Goal: Information Seeking & Learning: Learn about a topic

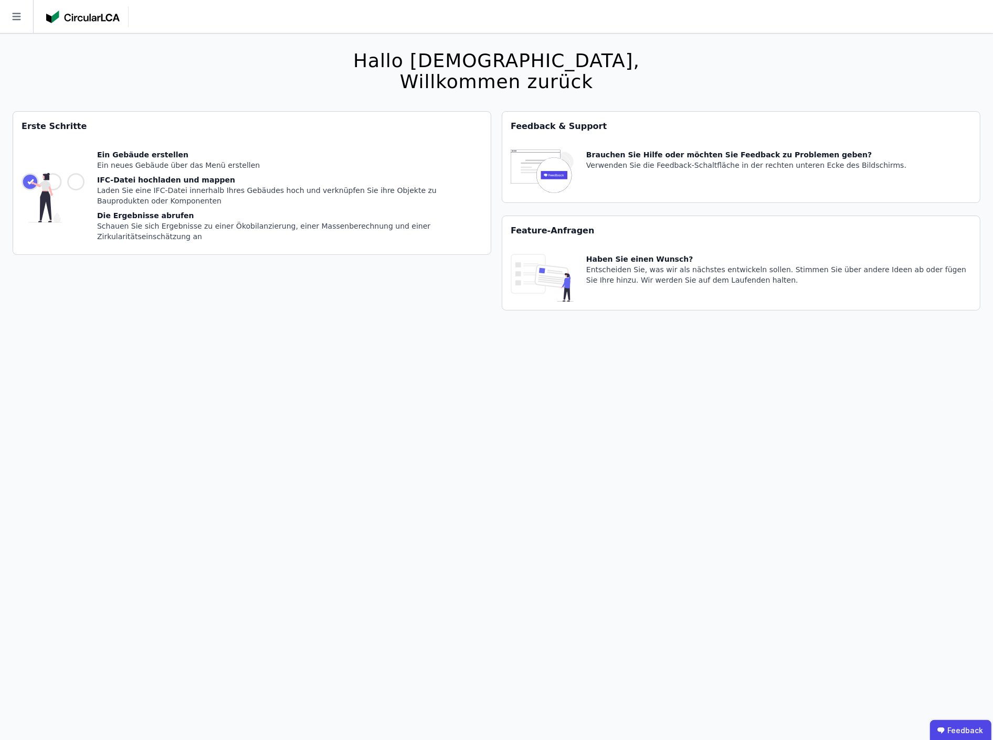
click at [376, 306] on div "Erste Schritte Ein Gebäude erstellen Ein neues Gebäude über das Menü erstellen …" at bounding box center [252, 217] width 478 height 212
click at [16, 14] on icon at bounding box center [16, 16] width 8 height 7
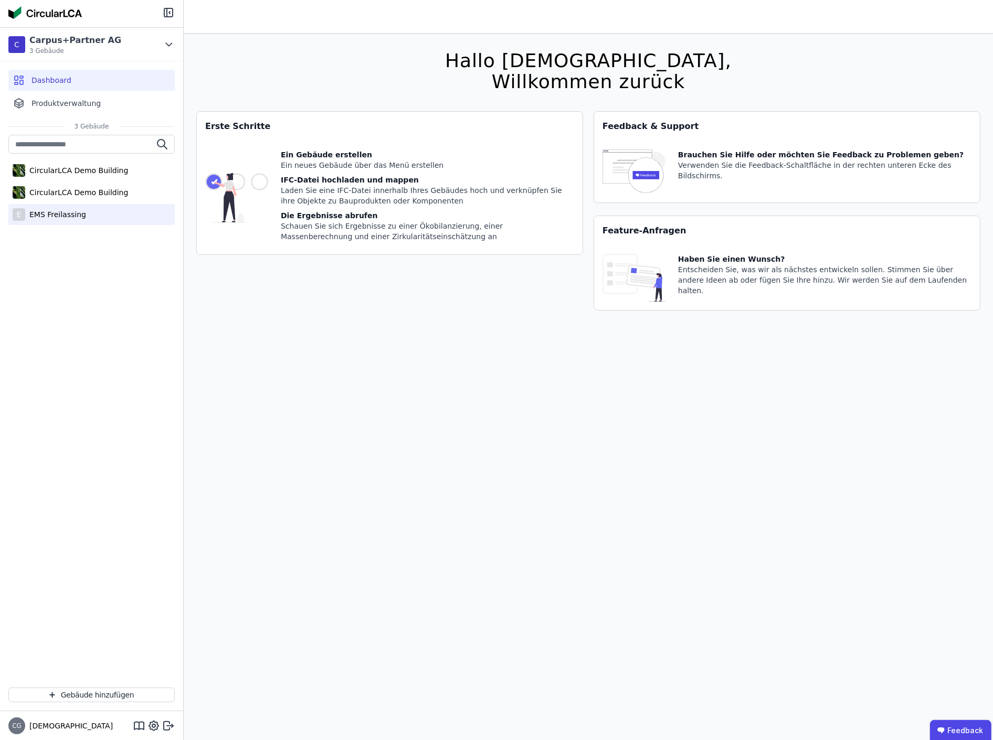
click at [58, 214] on div "EMS Freilassing" at bounding box center [55, 214] width 61 height 10
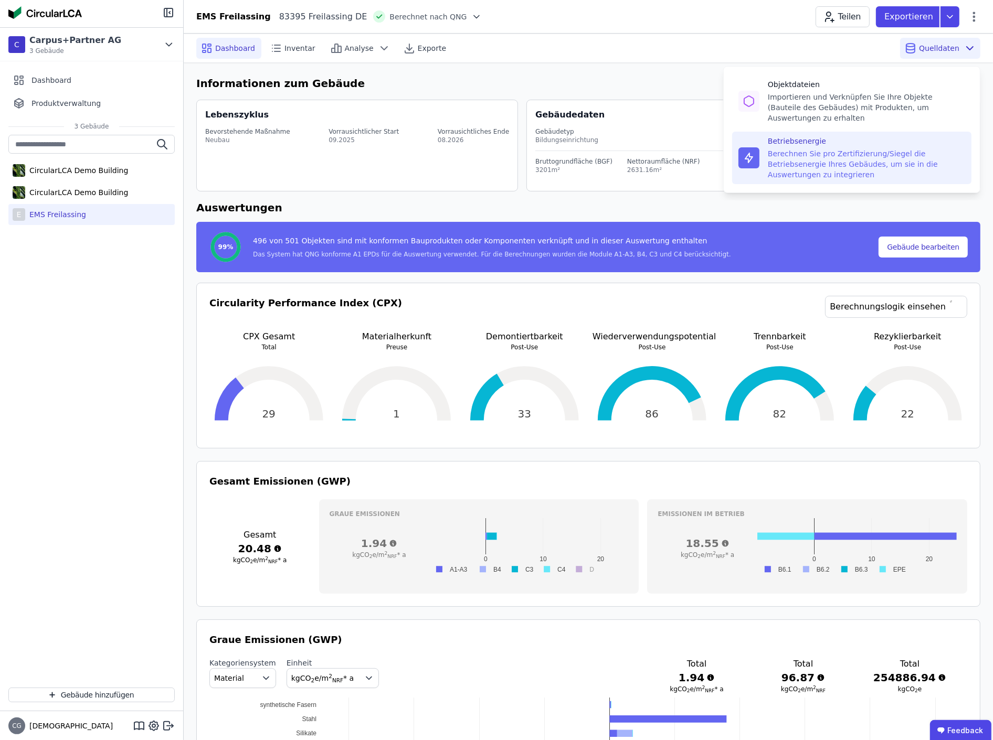
click at [825, 148] on div "Berechnen Sie pro Zertifizierung/Siegel die Betriebsenergie Ihres Gebäudes, um …" at bounding box center [865, 163] width 197 height 31
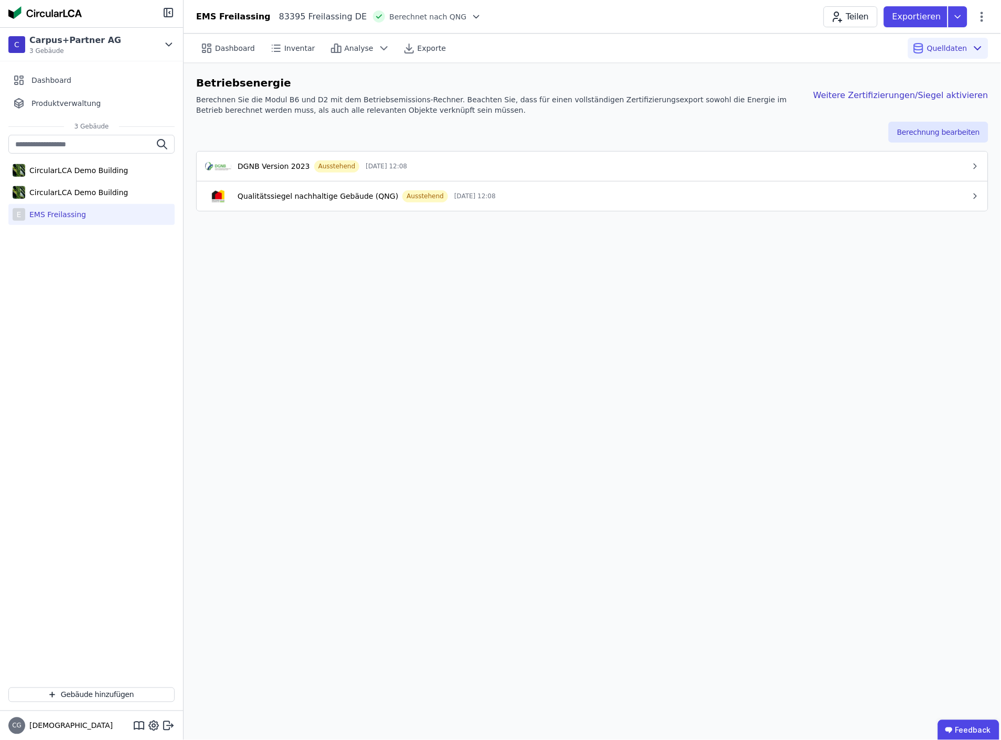
click at [302, 165] on div "DGNB Version 2023" at bounding box center [274, 166] width 72 height 10
click at [942, 95] on div "Weitere Zertifizierungen/Siegel aktivieren" at bounding box center [892, 95] width 191 height 13
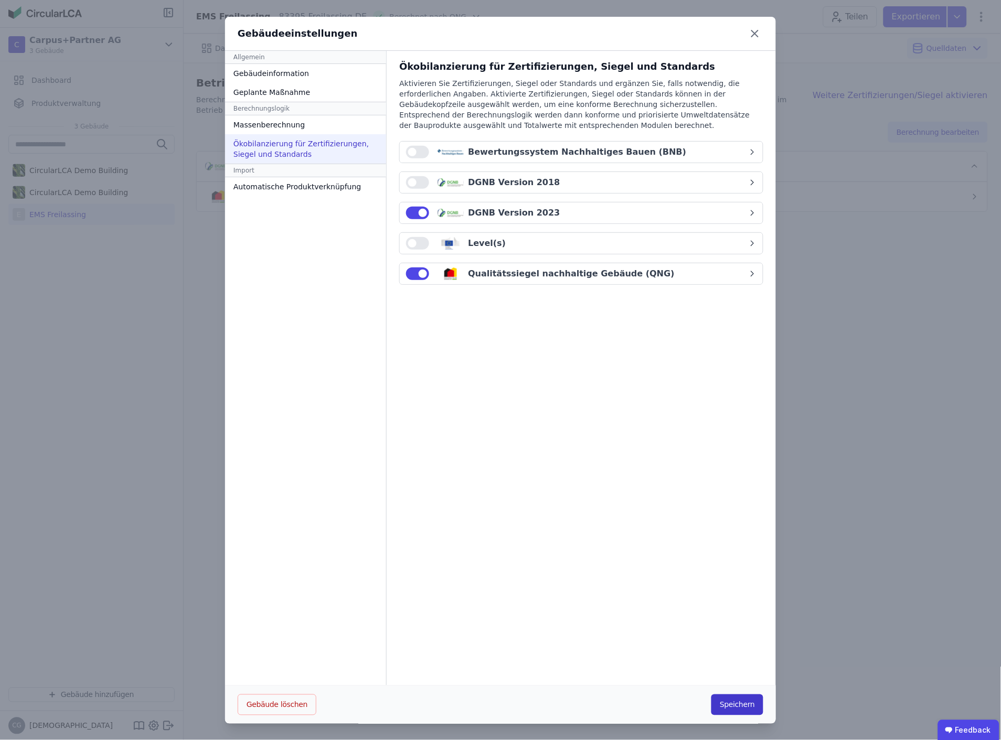
click at [728, 706] on button "Speichern" at bounding box center [737, 705] width 52 height 21
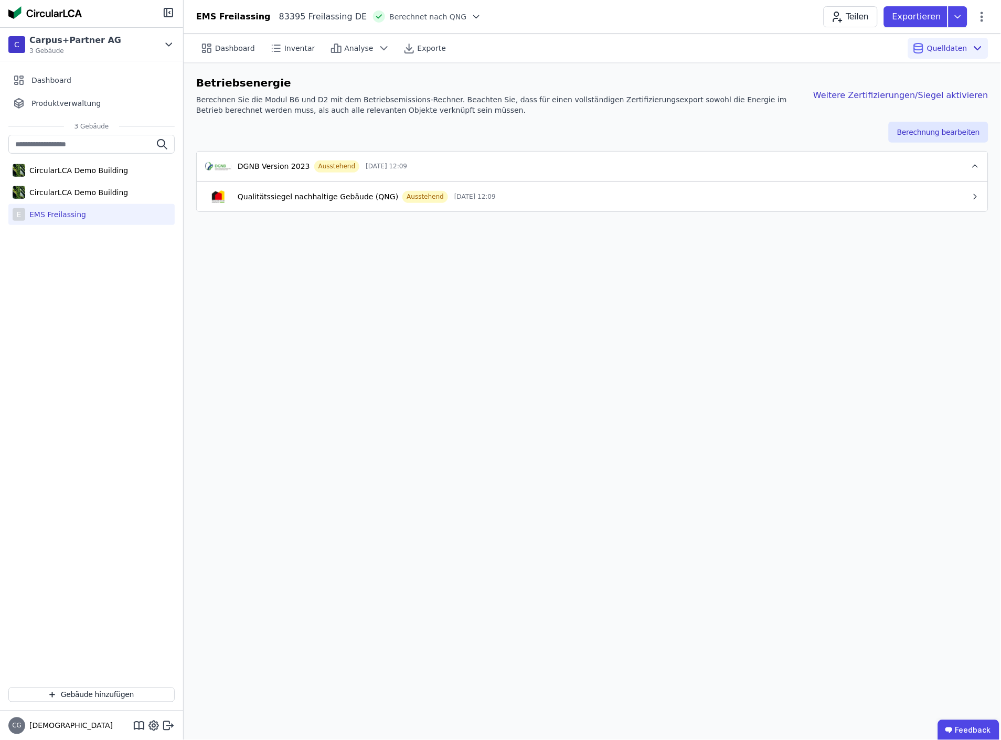
click at [763, 293] on div "Dashboard Inventar Analyse Exporte Quelldaten Betriebsenergie Berechnen Sie die…" at bounding box center [592, 387] width 817 height 707
click at [954, 134] on button "Berechnung bearbeiten" at bounding box center [939, 132] width 100 height 21
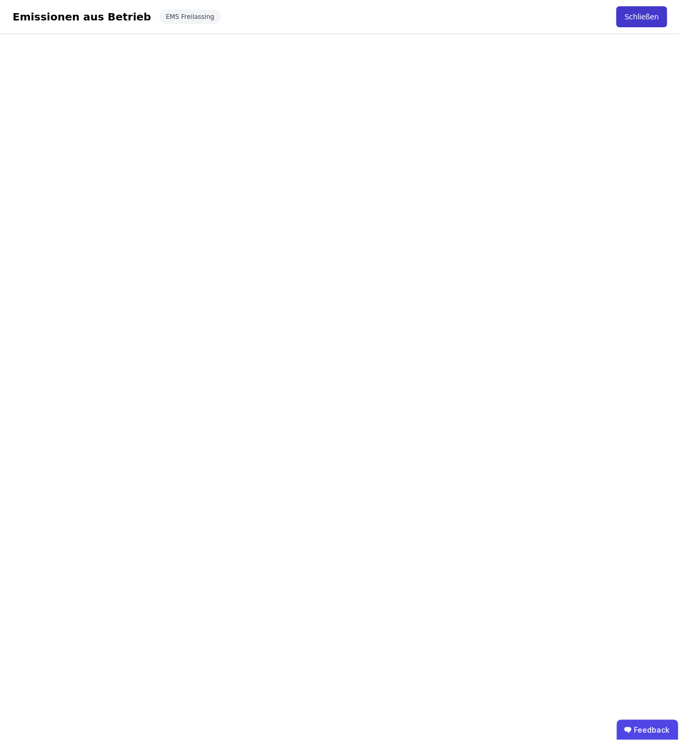
click at [640, 15] on button "Schließen" at bounding box center [642, 16] width 51 height 21
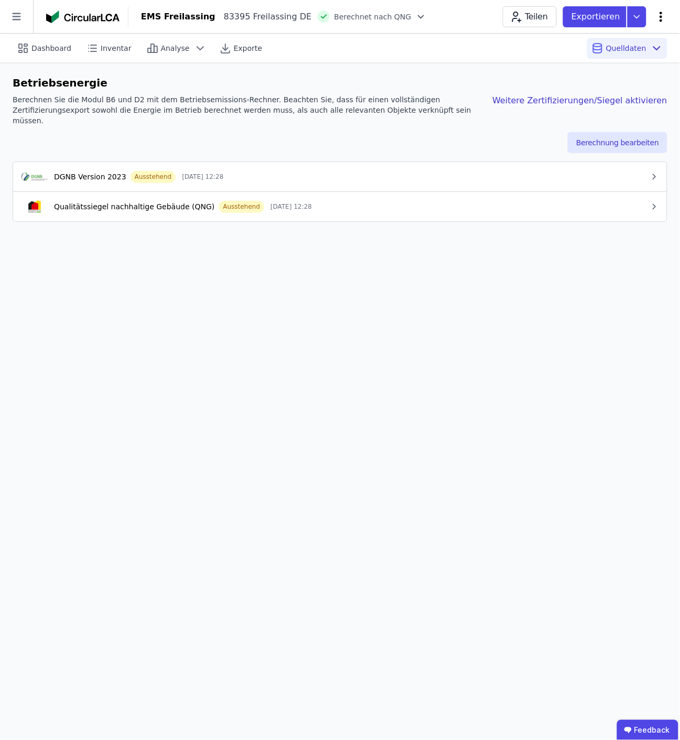
click at [659, 16] on icon at bounding box center [661, 16] width 13 height 13
click at [614, 80] on span "Energie im Betrieb (B6)" at bounding box center [616, 84] width 84 height 21
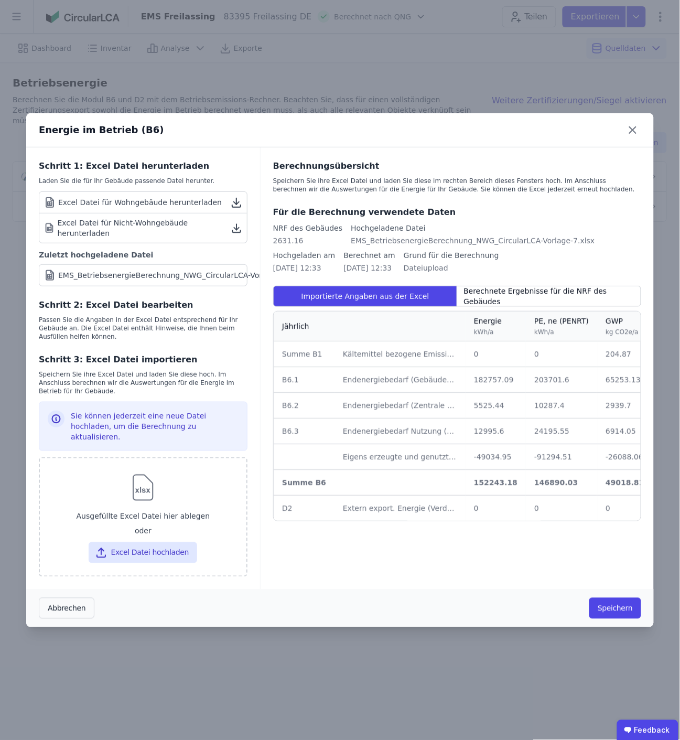
click at [390, 35] on div "Energie im Betrieb (B6) Schritt 1: Excel Datei herunterladen Laden Sie die für …" at bounding box center [340, 370] width 680 height 740
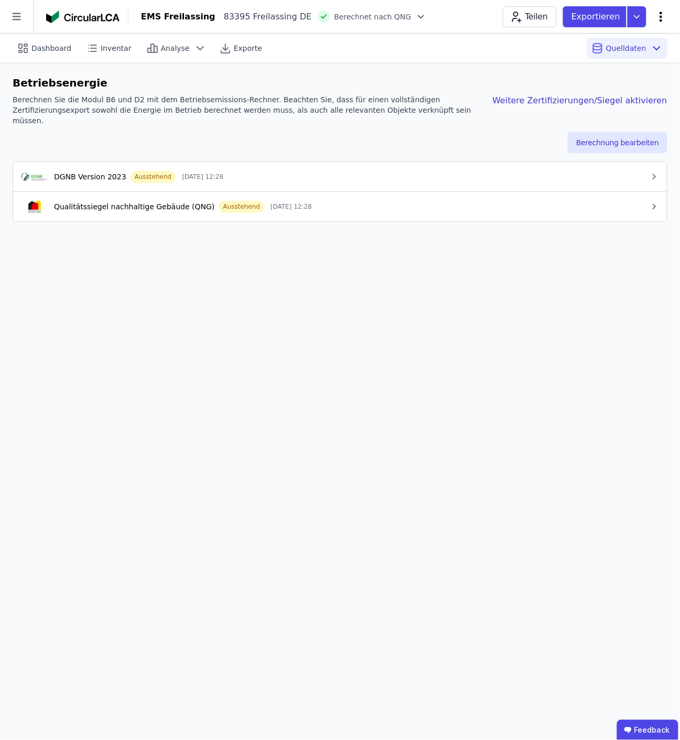
click at [661, 20] on icon at bounding box center [661, 17] width 3 height 10
click at [621, 79] on span "Energie im Betrieb (B6)" at bounding box center [616, 84] width 84 height 21
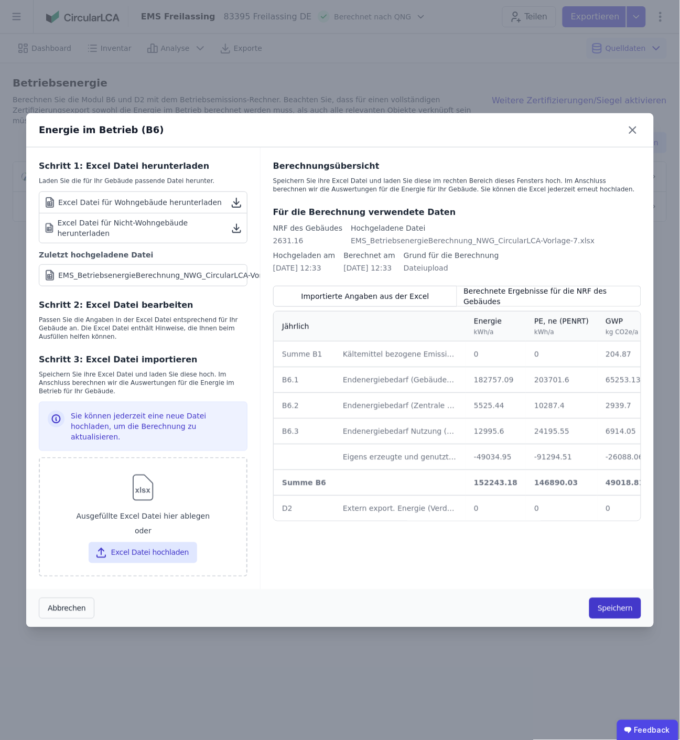
click at [622, 599] on button "Speichern" at bounding box center [616, 608] width 52 height 21
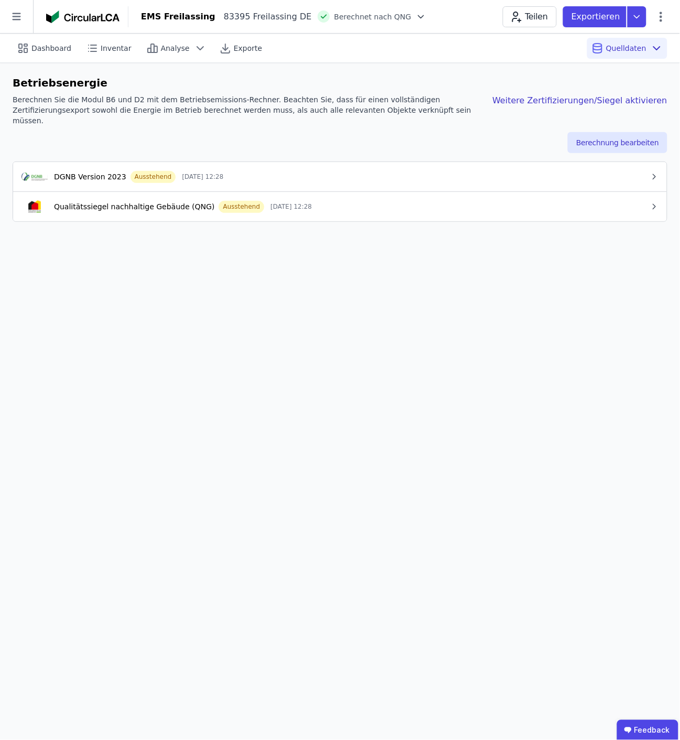
click at [450, 200] on div "Qualitätssiegel nachhaltige Gebäude (QNG) Ausstehend [DATE] 12:28" at bounding box center [336, 206] width 629 height 13
click at [530, 170] on div "DGNB Version 2023 Ausstehend [DATE] 12:28" at bounding box center [336, 176] width 629 height 13
click at [254, 170] on div "DGNB Version 2023 Ausstehend [DATE] 12:28" at bounding box center [336, 176] width 629 height 13
click at [616, 132] on button "Berechnung bearbeiten" at bounding box center [618, 142] width 100 height 21
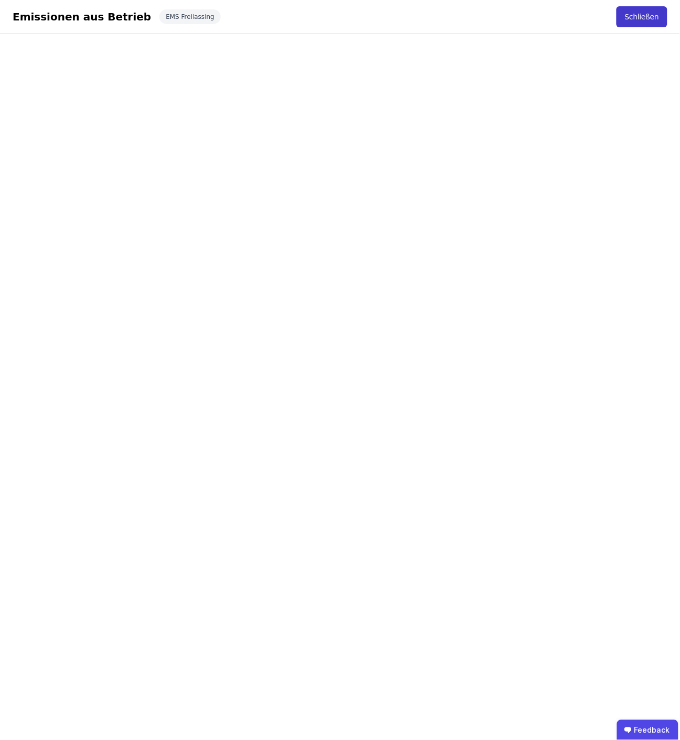
click at [647, 23] on button "Schließen" at bounding box center [642, 16] width 51 height 21
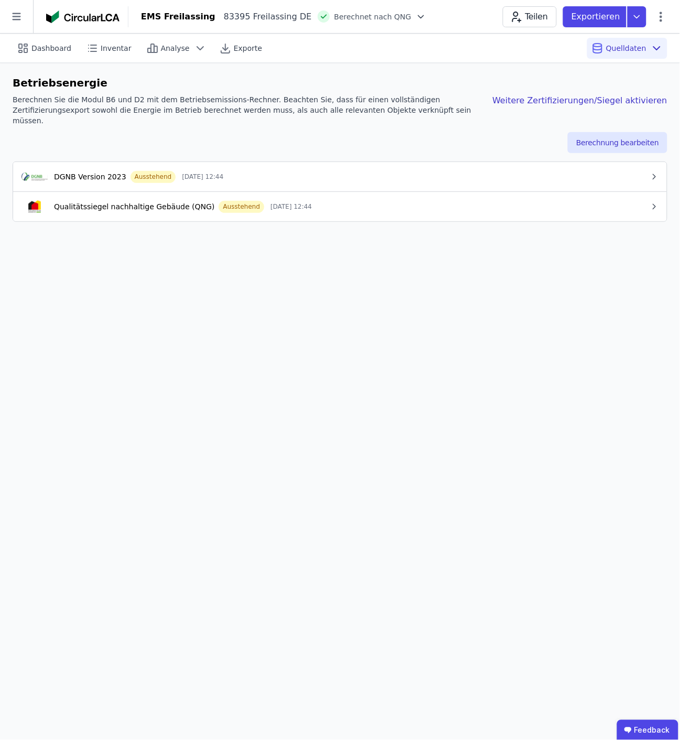
click at [307, 200] on div "Qualitätssiegel nachhaltige Gebäude (QNG) Ausstehend [DATE] 12:44" at bounding box center [336, 206] width 629 height 13
click at [635, 133] on button "Berechnung bearbeiten" at bounding box center [618, 142] width 100 height 21
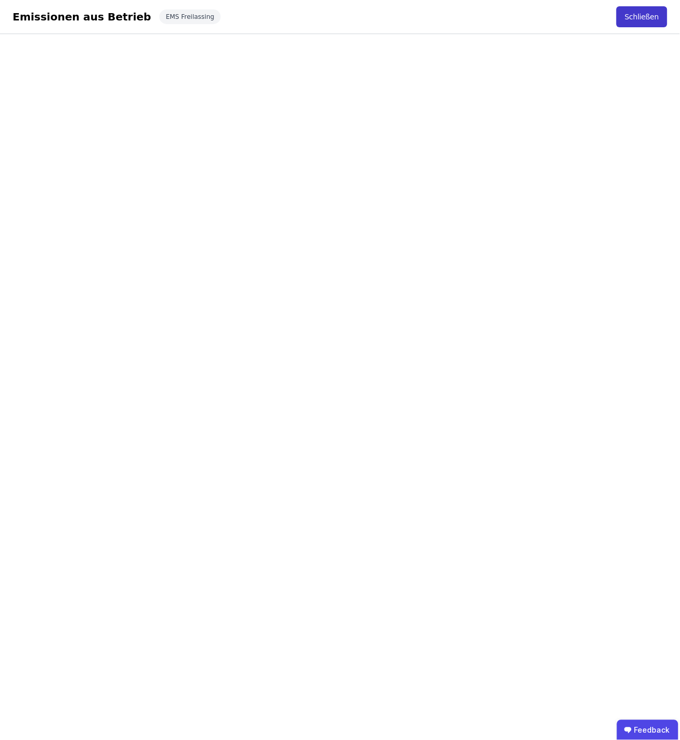
click at [650, 13] on button "Schließen" at bounding box center [642, 16] width 51 height 21
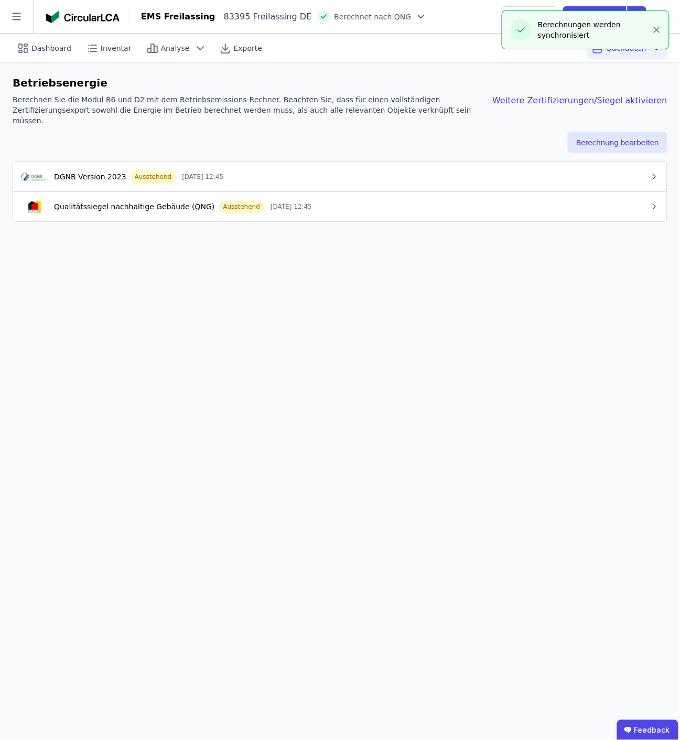
click at [206, 173] on span "[DATE] 12:45" at bounding box center [202, 177] width 41 height 8
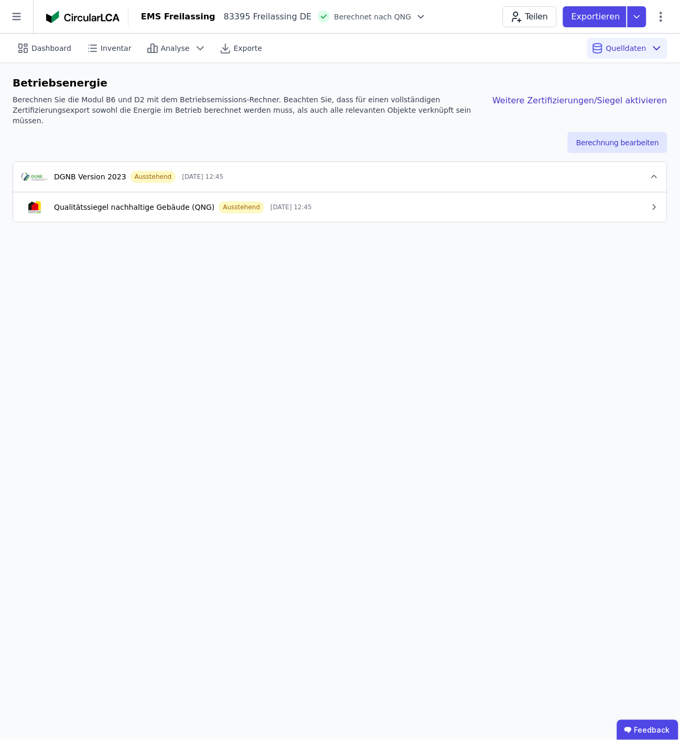
click at [211, 173] on span "[DATE] 12:45" at bounding box center [202, 177] width 41 height 8
click at [167, 51] on span "Analyse" at bounding box center [175, 48] width 29 height 10
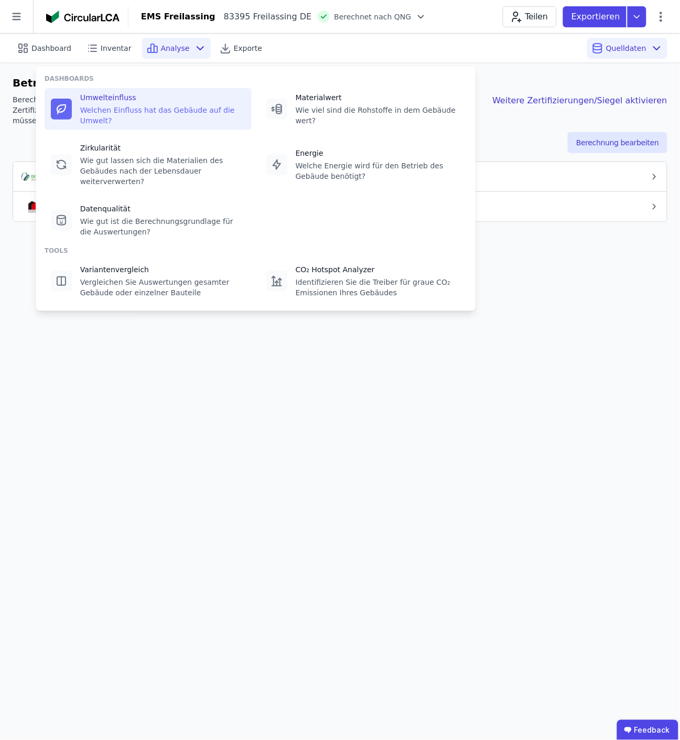
click at [150, 105] on div "Welchen Einfluss hat das Gebäude auf die Umwelt?" at bounding box center [162, 115] width 165 height 21
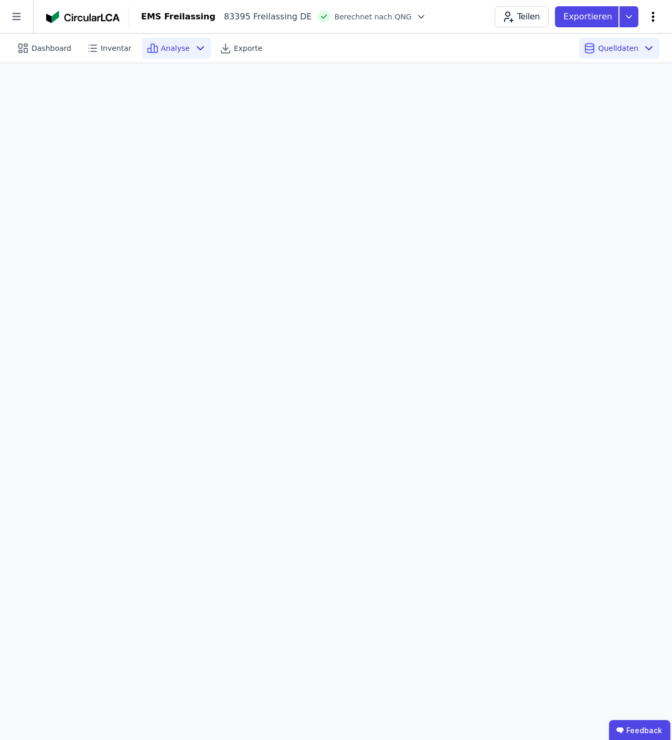
click at [653, 17] on icon at bounding box center [653, 17] width 3 height 10
click at [316, 48] on div "Dashboard Inventar Analyse Exporte" at bounding box center [183, 48] width 340 height 21
click at [23, 18] on icon at bounding box center [16, 16] width 33 height 33
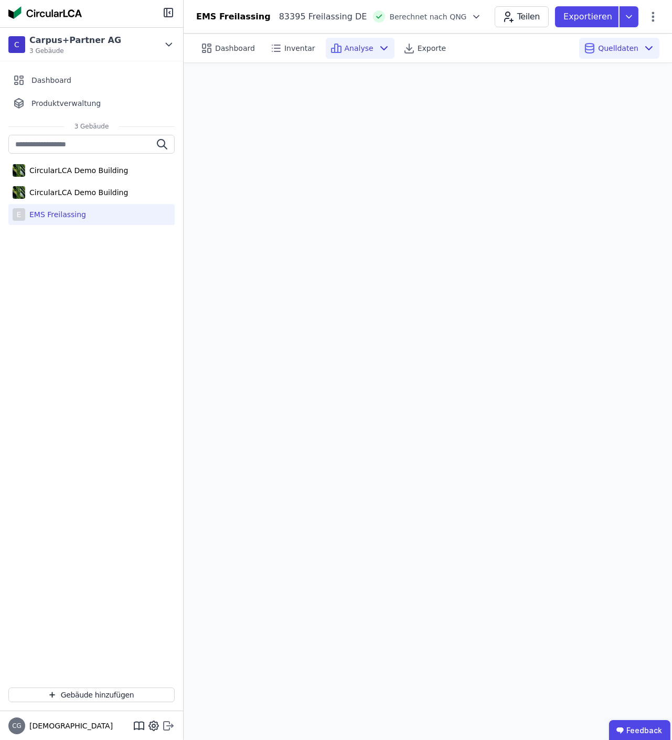
click at [167, 725] on icon at bounding box center [168, 726] width 13 height 13
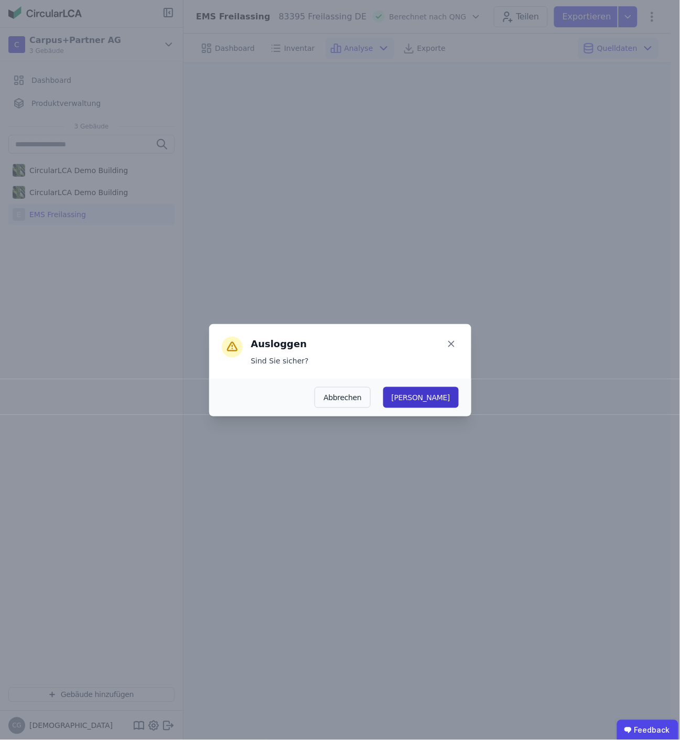
click at [446, 398] on button "[PERSON_NAME]" at bounding box center [421, 397] width 76 height 21
